Goal: Obtain resource: Obtain resource

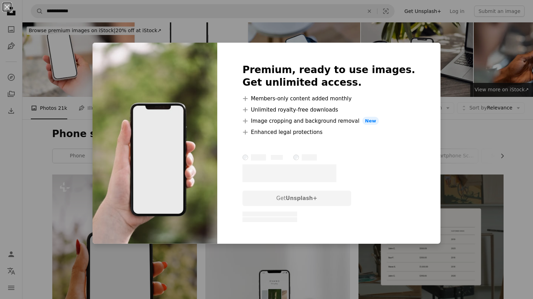
scroll to position [911, 0]
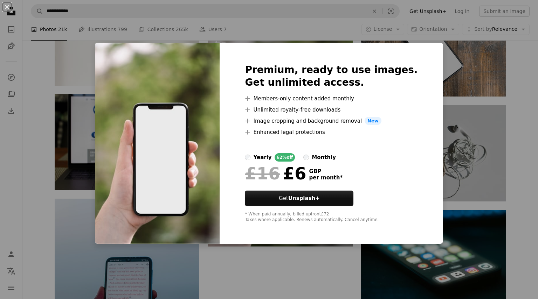
click at [291, 275] on div "An X shape Premium, ready to use images. Get unlimited access. A plus sign Memb…" at bounding box center [269, 149] width 538 height 299
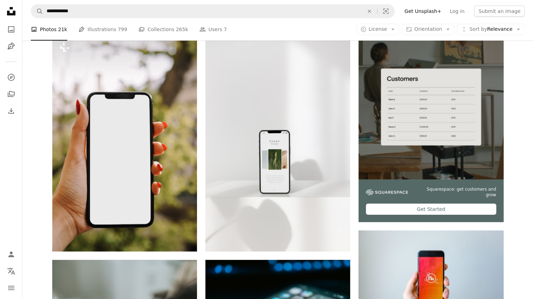
scroll to position [0, 0]
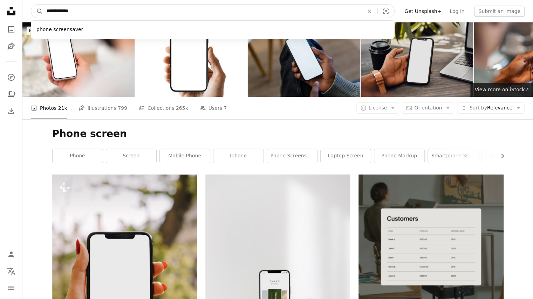
drag, startPoint x: 115, startPoint y: 11, endPoint x: 0, endPoint y: 1, distance: 115.3
type input "*****"
click button "A magnifying glass" at bounding box center [37, 11] width 12 height 13
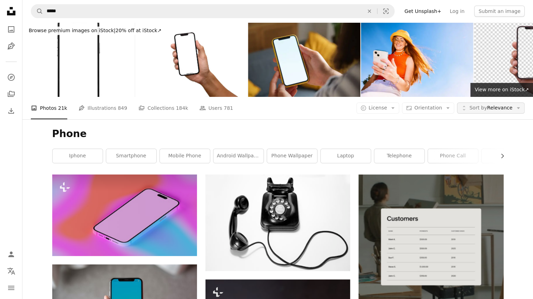
click at [476, 111] on span "Sort by" at bounding box center [478, 108] width 18 height 6
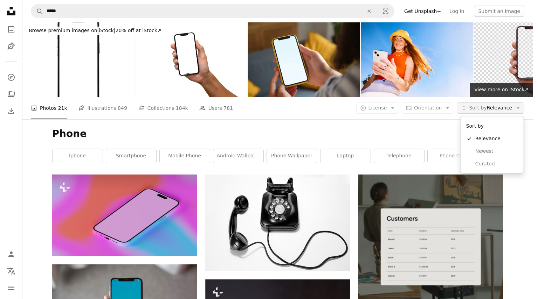
drag, startPoint x: 485, startPoint y: 111, endPoint x: 481, endPoint y: 111, distance: 3.9
click at [484, 111] on span "Sort by" at bounding box center [478, 108] width 18 height 6
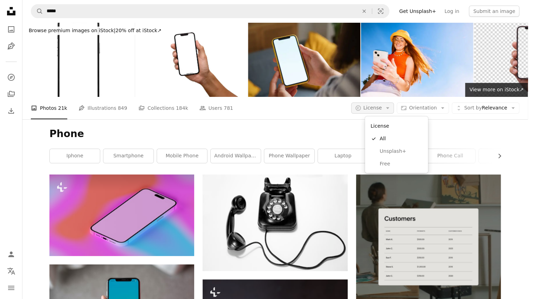
click at [394, 107] on button "A copyright icon © License Arrow down" at bounding box center [372, 108] width 43 height 11
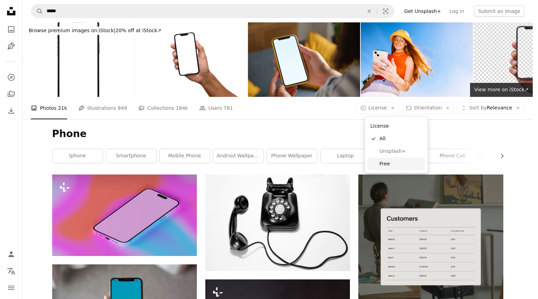
click at [387, 166] on span "Free" at bounding box center [400, 164] width 43 height 7
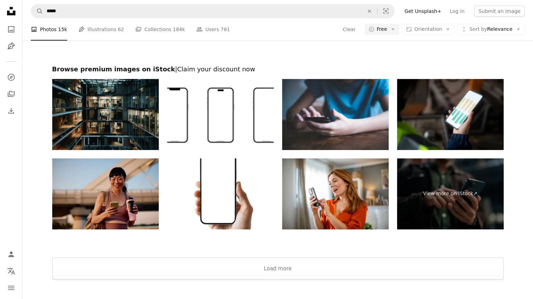
scroll to position [1331, 0]
